Goal: Information Seeking & Learning: Learn about a topic

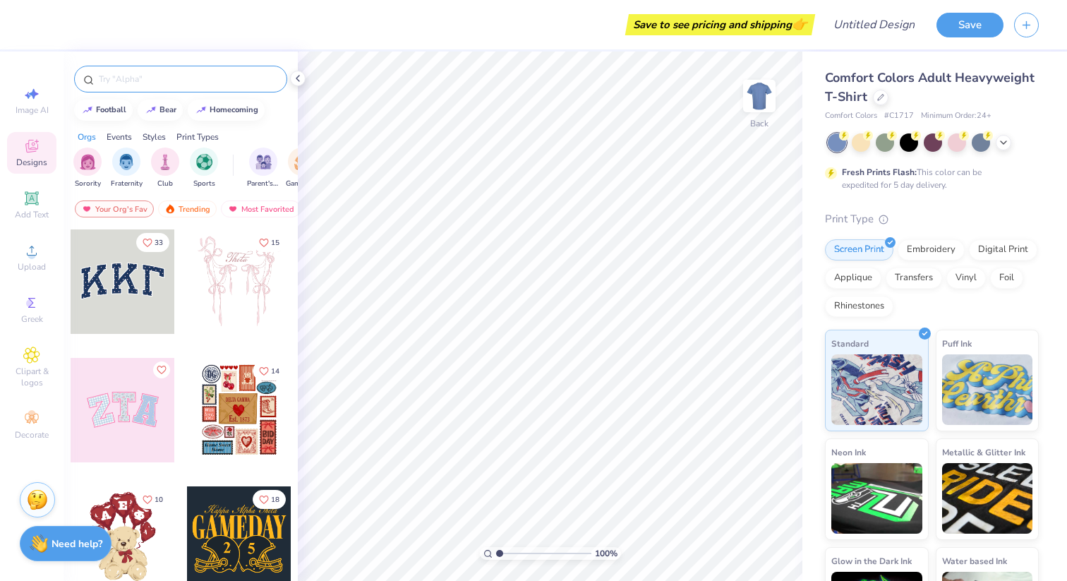
click at [121, 75] on input "text" at bounding box center [187, 79] width 181 height 14
type input "baseball"
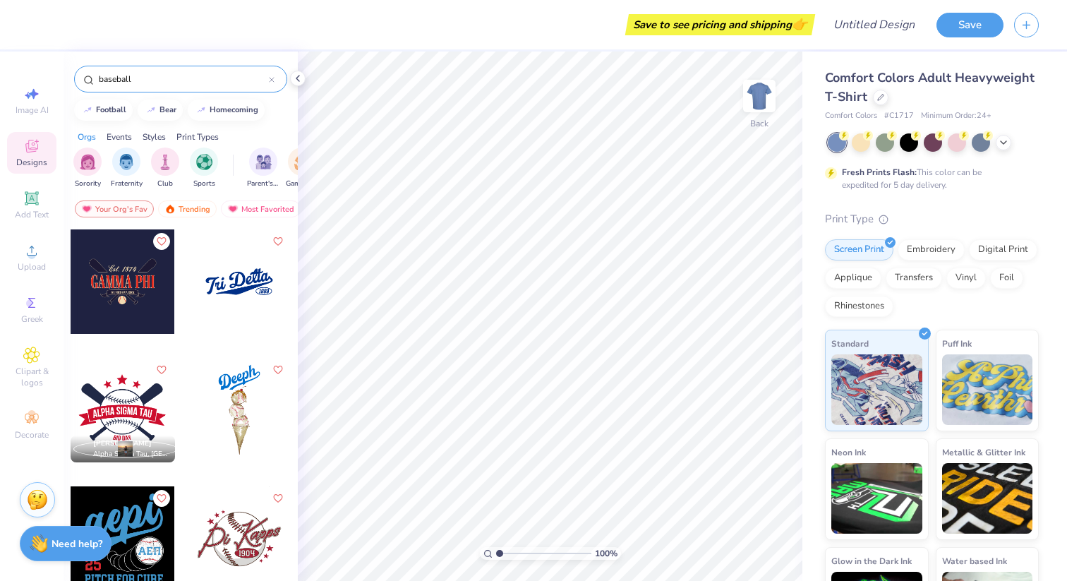
click at [240, 309] on div at bounding box center [239, 281] width 104 height 104
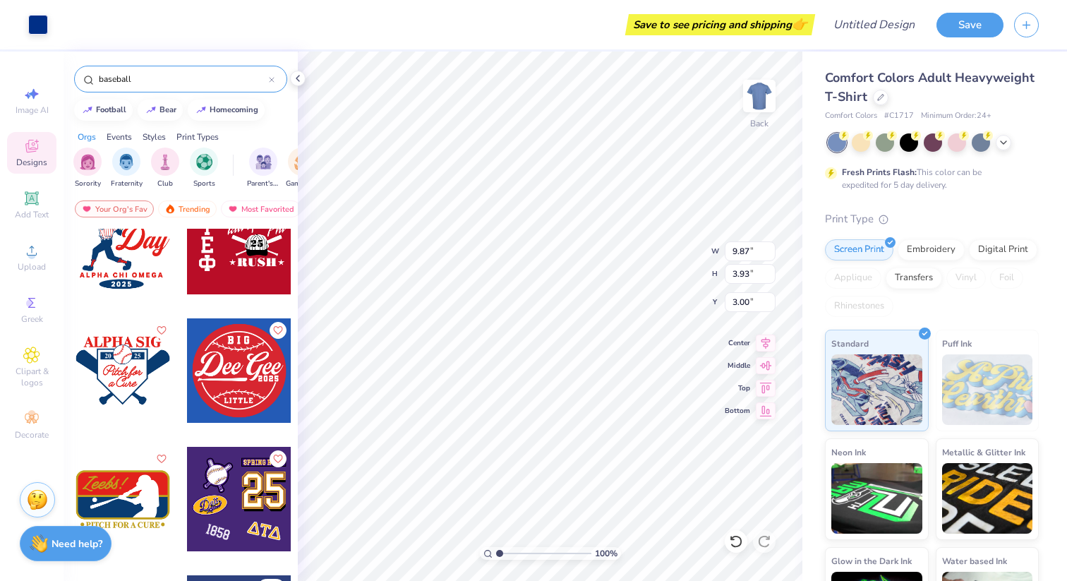
scroll to position [1203, 0]
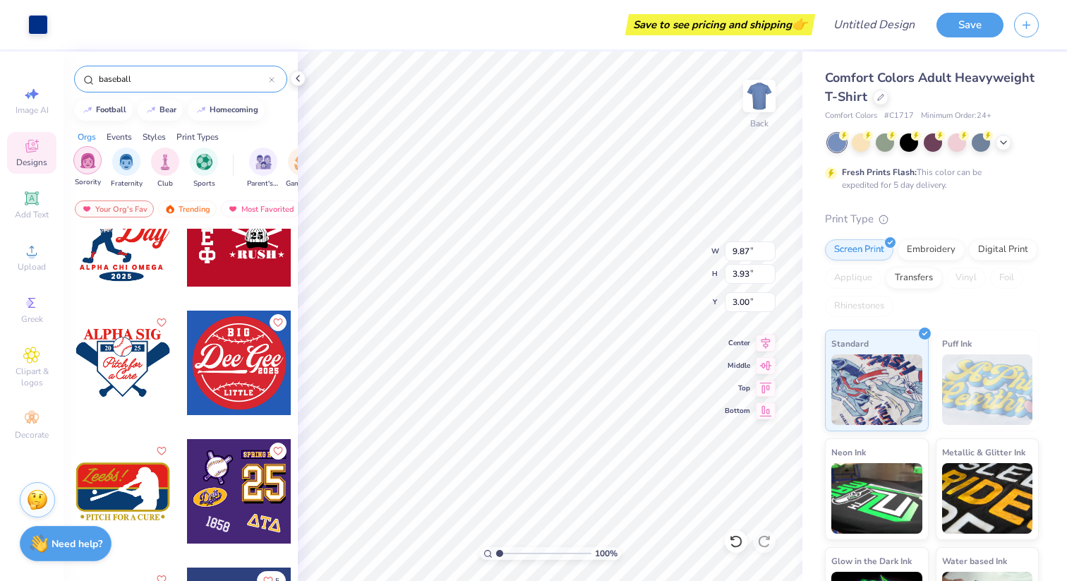
click at [83, 153] on img "filter for Sorority" at bounding box center [88, 160] width 16 height 16
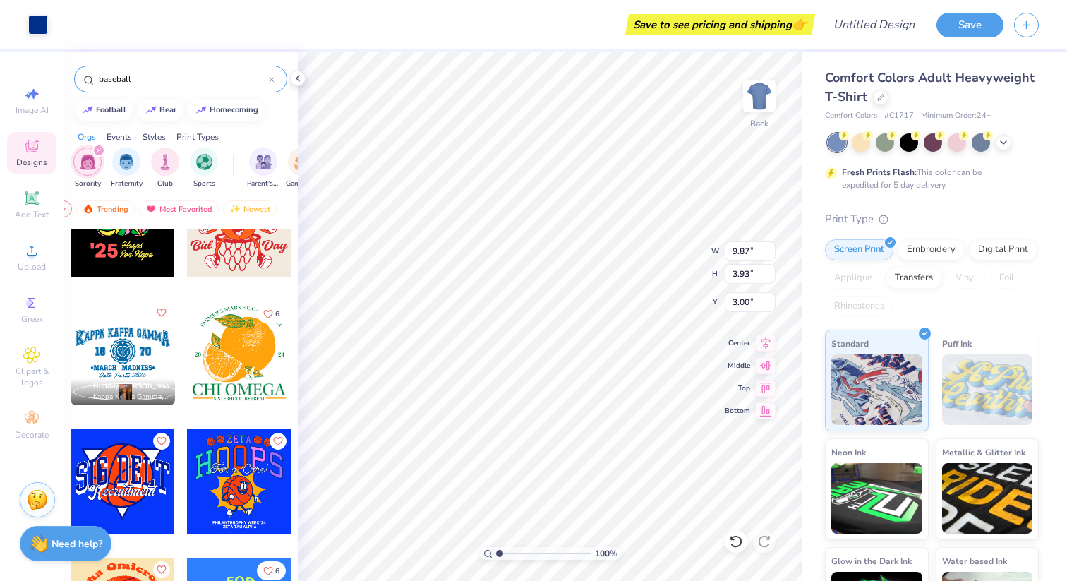
scroll to position [3960, 0]
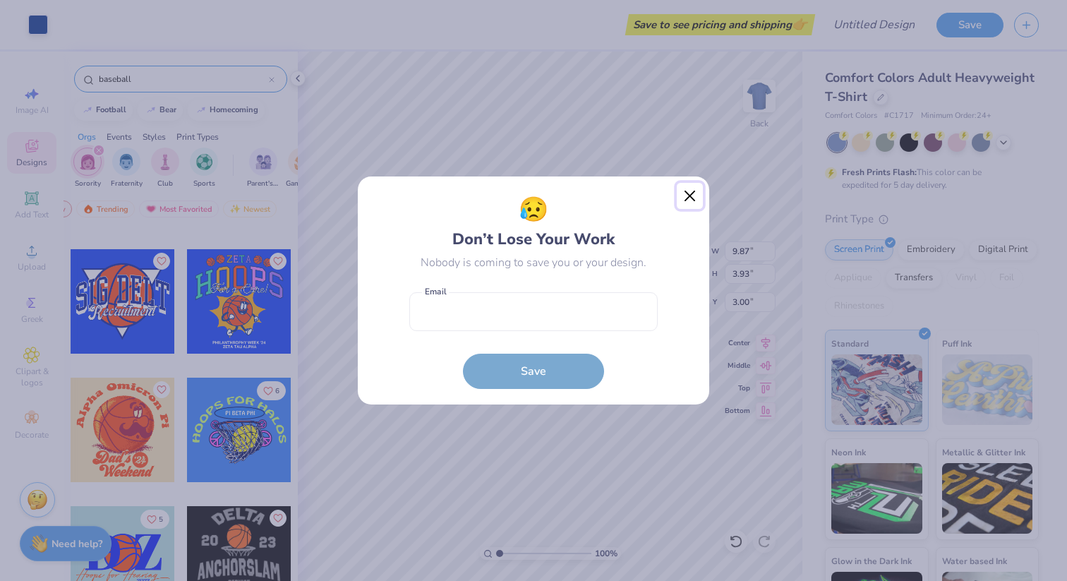
click at [688, 190] on button "Close" at bounding box center [689, 196] width 27 height 27
